Goal: Transaction & Acquisition: Book appointment/travel/reservation

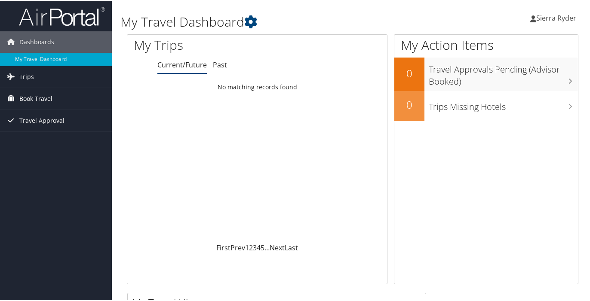
click at [27, 98] on span "Book Travel" at bounding box center [35, 97] width 33 height 21
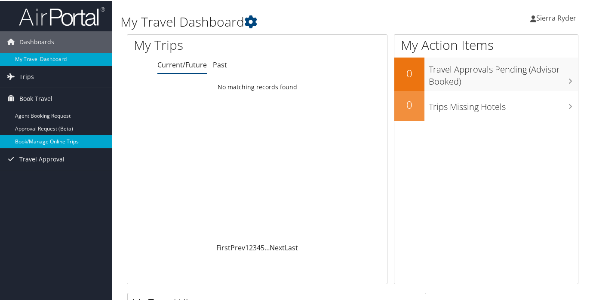
click at [40, 138] on link "Book/Manage Online Trips" at bounding box center [56, 140] width 112 height 13
